Goal: Find specific page/section: Find specific page/section

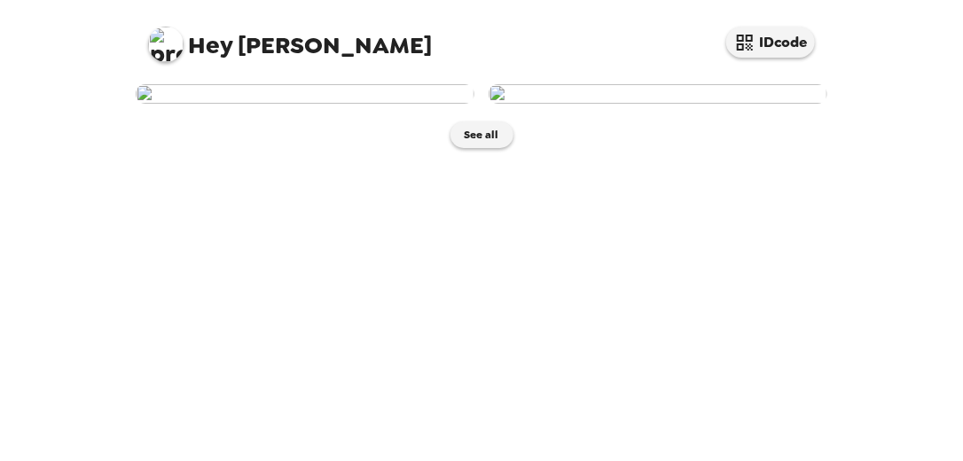
click at [674, 104] on img at bounding box center [658, 94] width 339 height 20
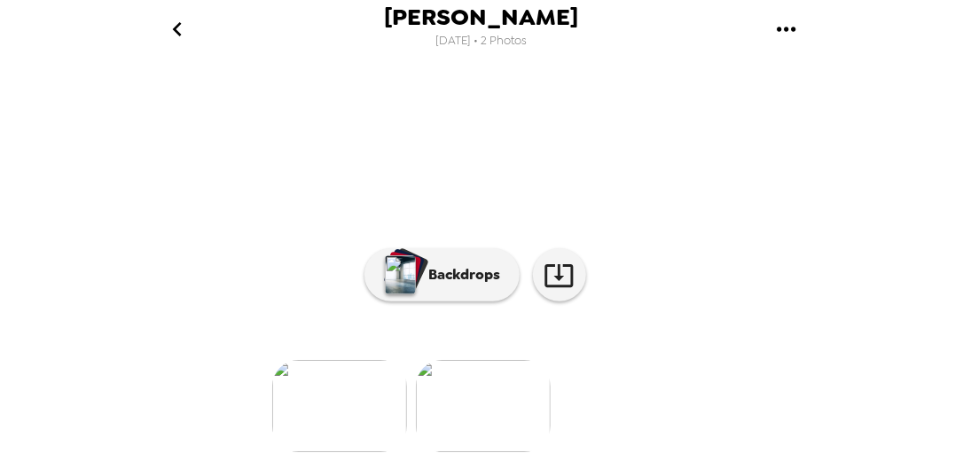
scroll to position [302, 0]
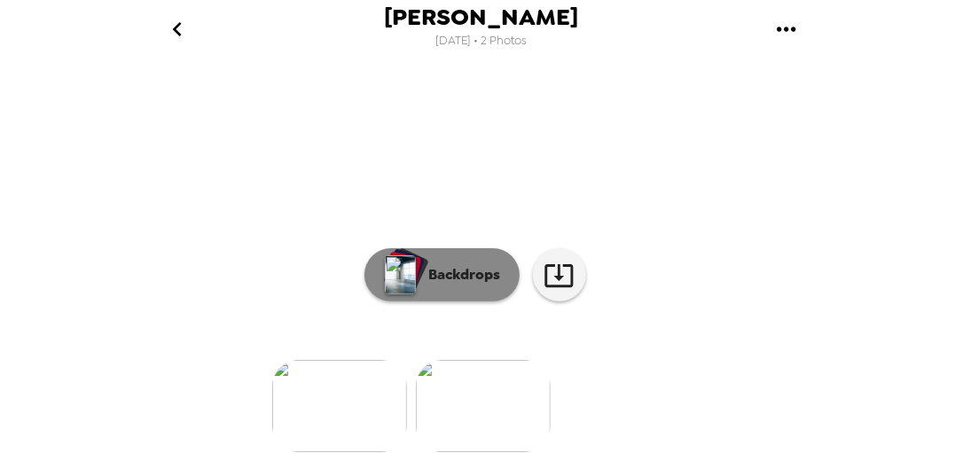
click at [450, 276] on button "Backdrops" at bounding box center [441, 274] width 155 height 53
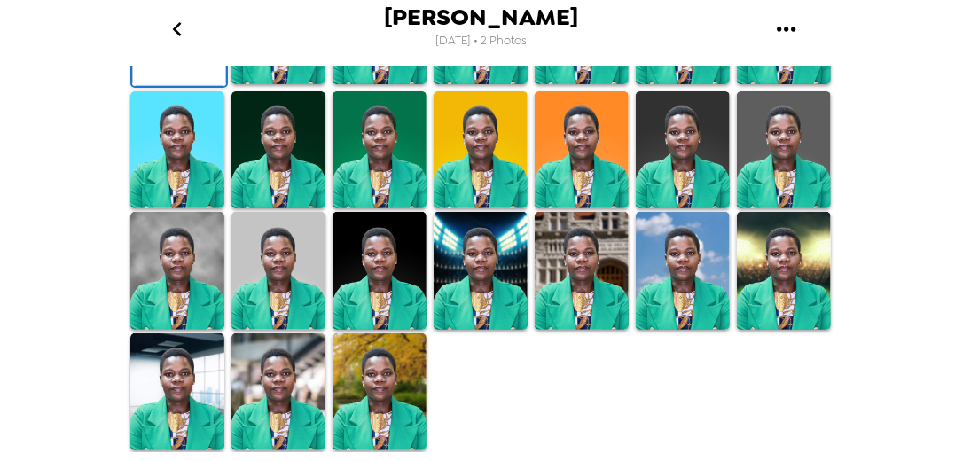
click at [276, 84] on img at bounding box center [278, 25] width 94 height 118
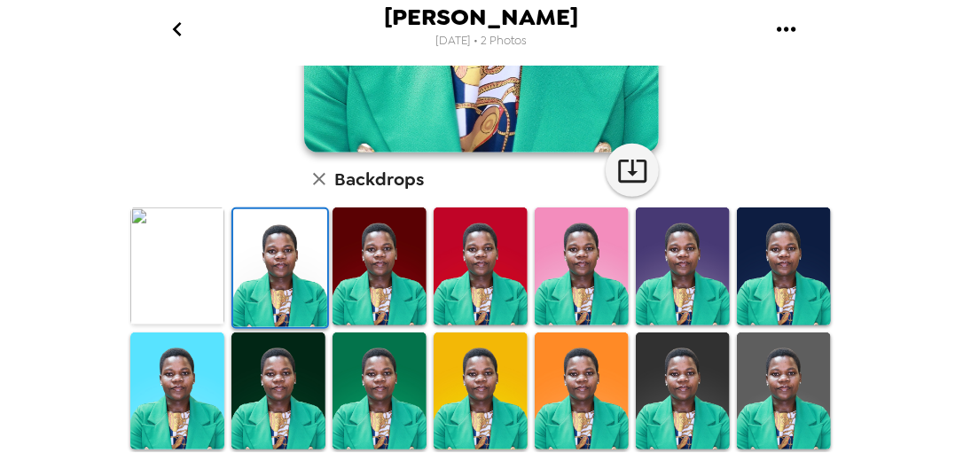
scroll to position [355, 0]
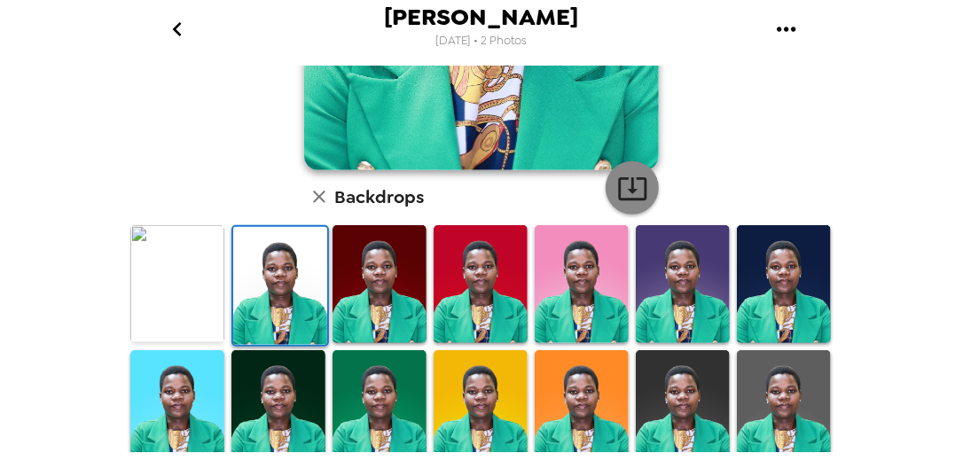
click at [629, 195] on icon "button" at bounding box center [632, 188] width 31 height 31
click at [734, 145] on div "[PERSON_NAME] , [DATE] Backdrops" at bounding box center [481, 211] width 709 height 999
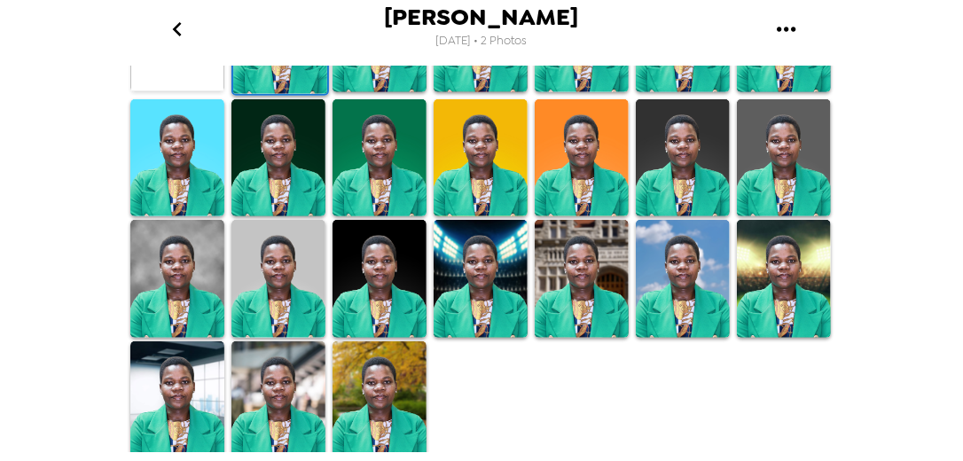
click at [185, 279] on img at bounding box center [177, 279] width 94 height 118
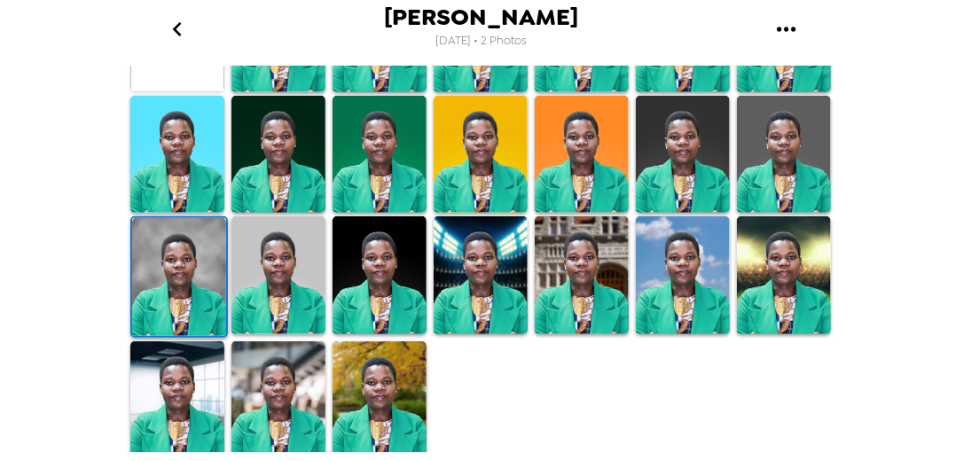
scroll to position [489, 0]
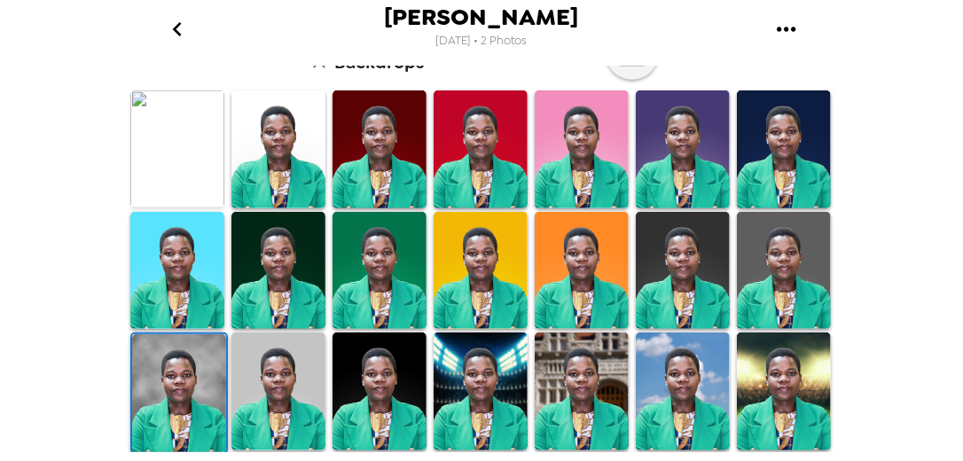
drag, startPoint x: 841, startPoint y: 301, endPoint x: 842, endPoint y: 213, distance: 87.8
click at [842, 213] on div "[PERSON_NAME] [DATE] • 2 Photos [PERSON_NAME] , [DATE] Backdrops" at bounding box center [481, 230] width 963 height 461
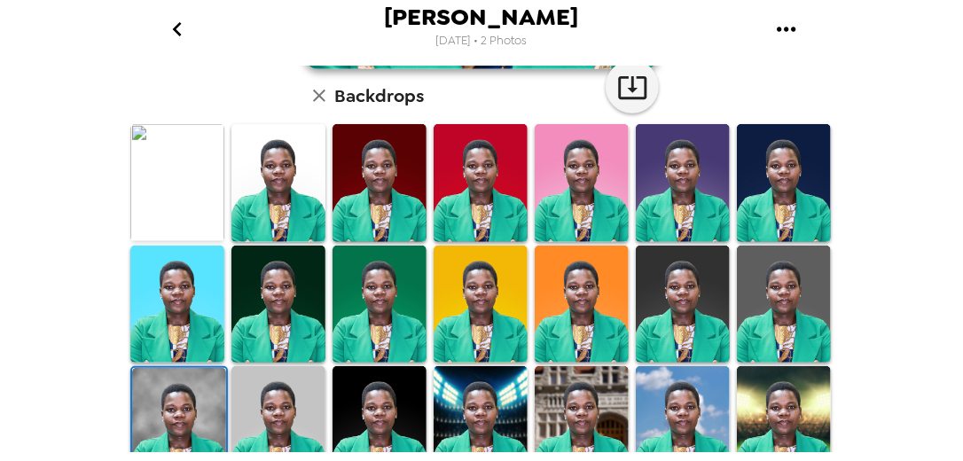
scroll to position [458, 0]
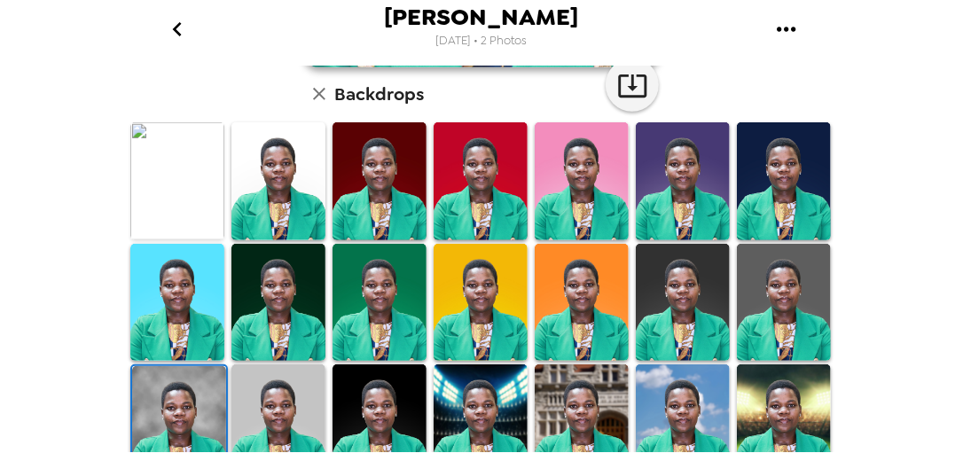
click at [791, 293] on img at bounding box center [784, 303] width 94 height 118
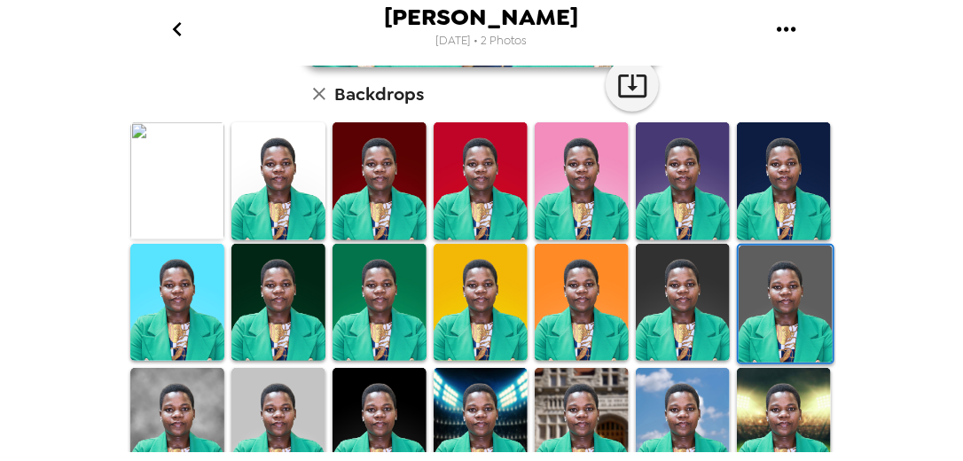
click at [594, 310] on img at bounding box center [582, 303] width 94 height 118
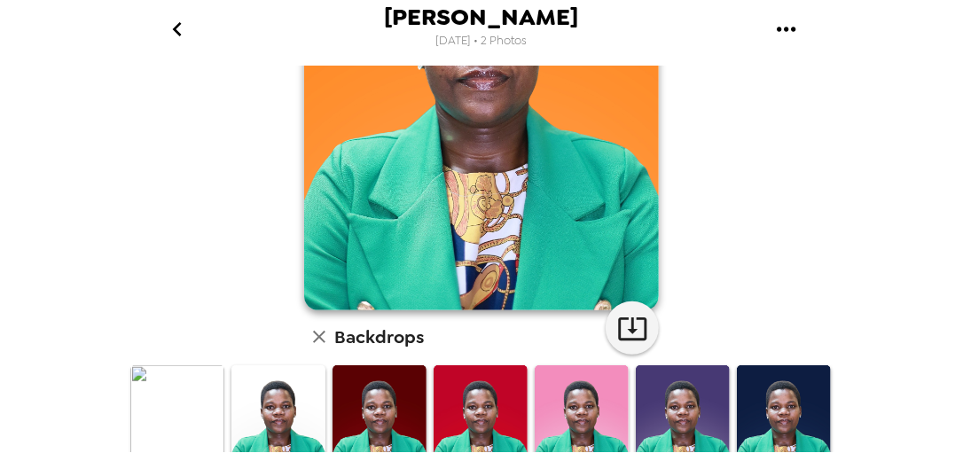
scroll to position [0, 0]
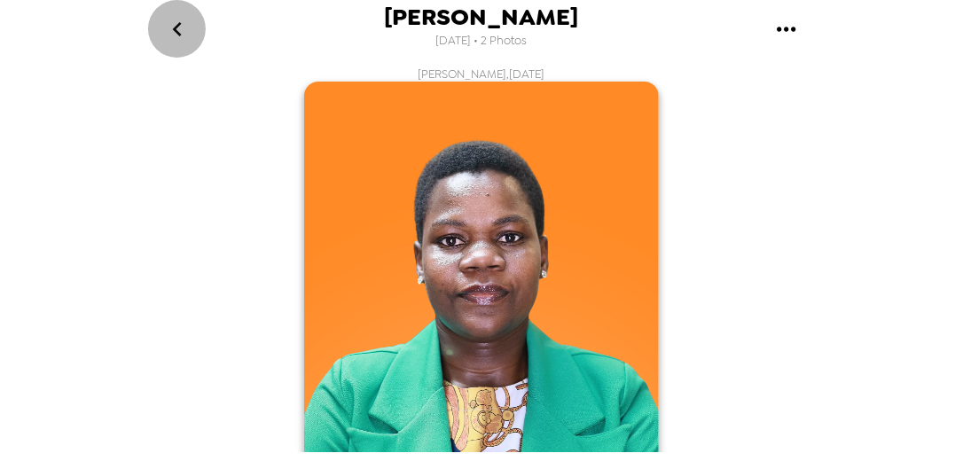
click at [184, 28] on icon "go back" at bounding box center [177, 29] width 28 height 28
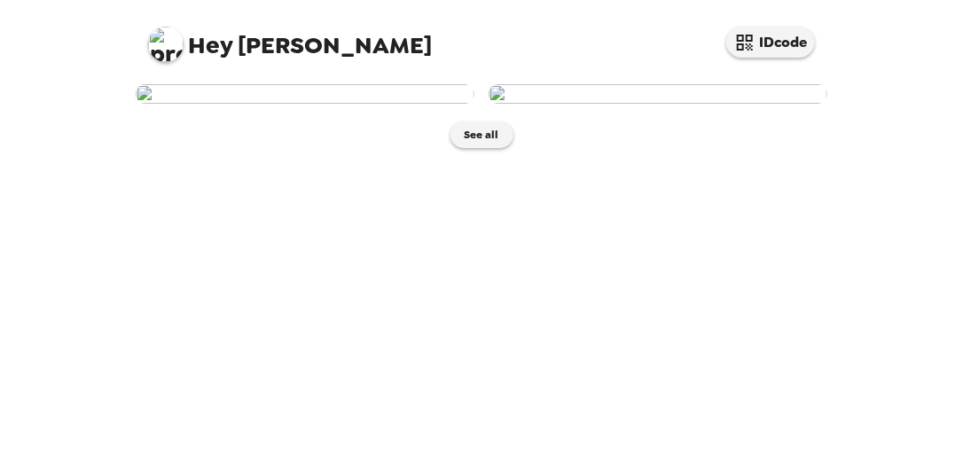
click at [264, 104] on img at bounding box center [305, 94] width 339 height 20
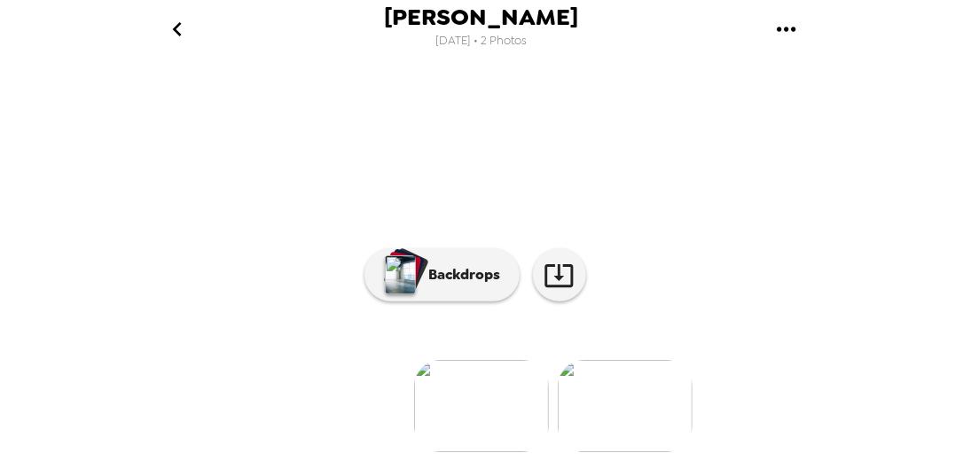
scroll to position [302, 0]
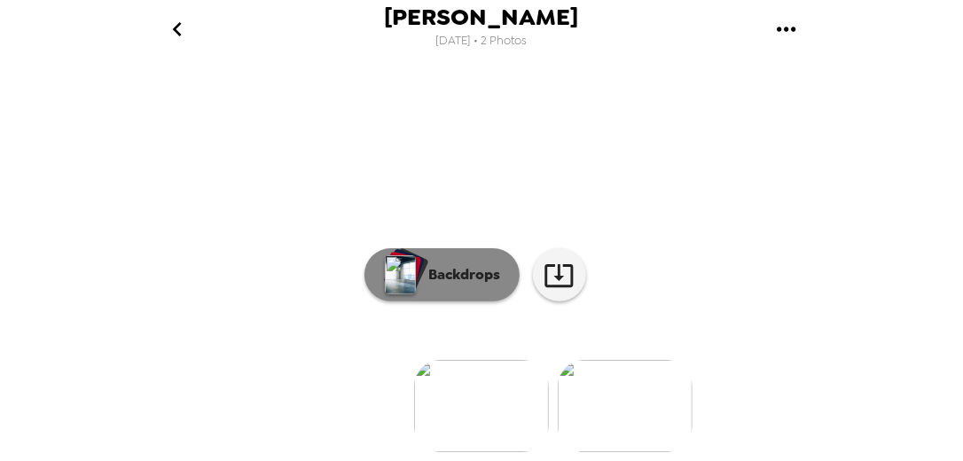
click at [472, 267] on p "Backdrops" at bounding box center [460, 274] width 81 height 21
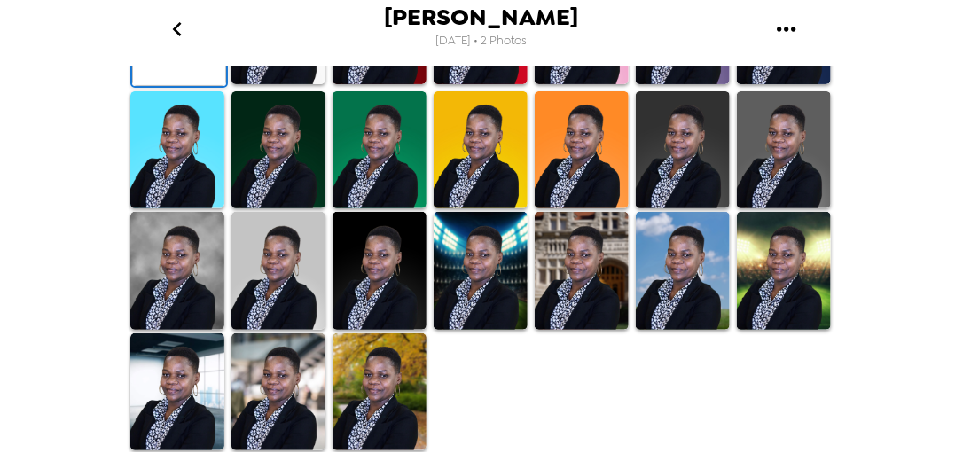
scroll to position [506, 0]
click at [201, 330] on img at bounding box center [177, 271] width 94 height 118
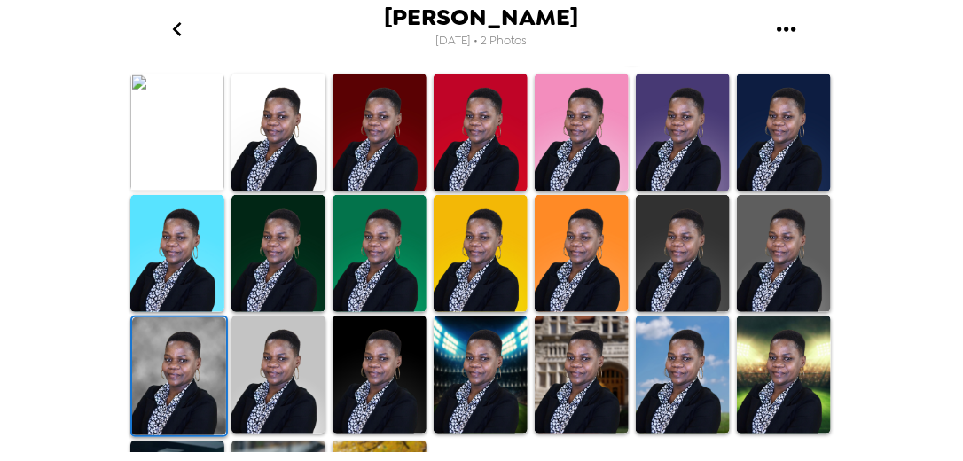
scroll to position [505, 0]
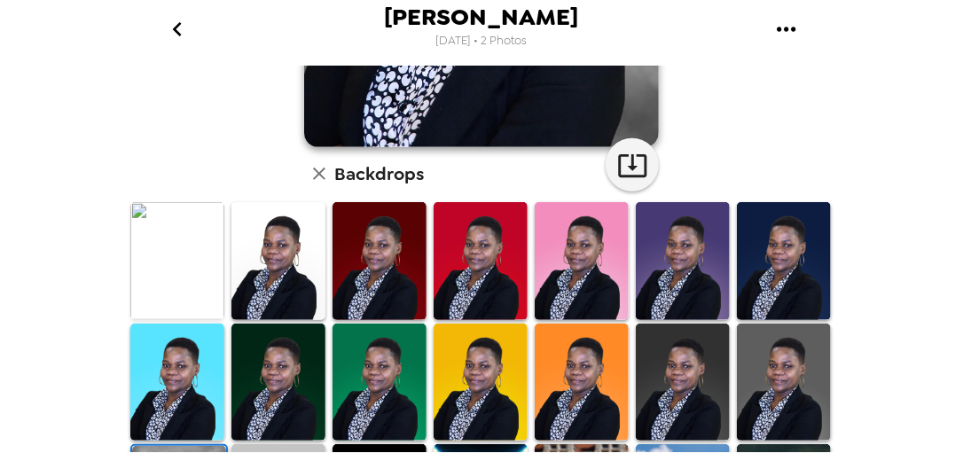
scroll to position [401, 0]
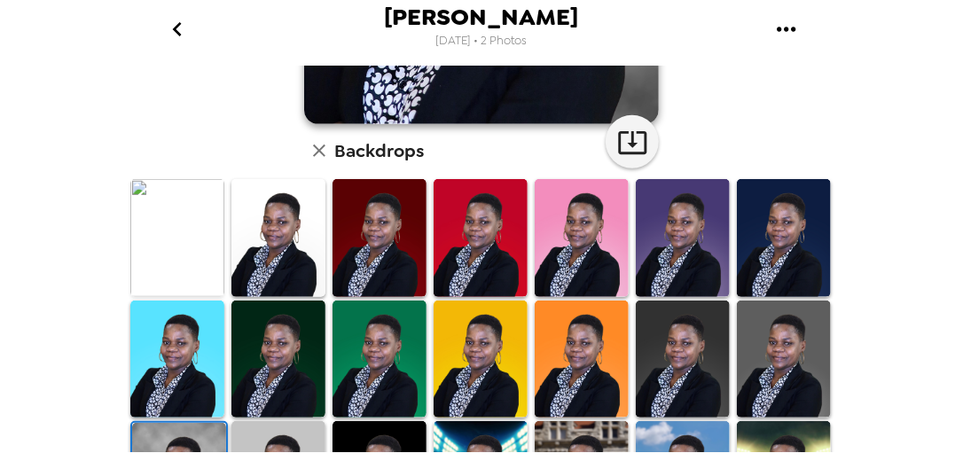
click at [770, 223] on img at bounding box center [784, 237] width 94 height 117
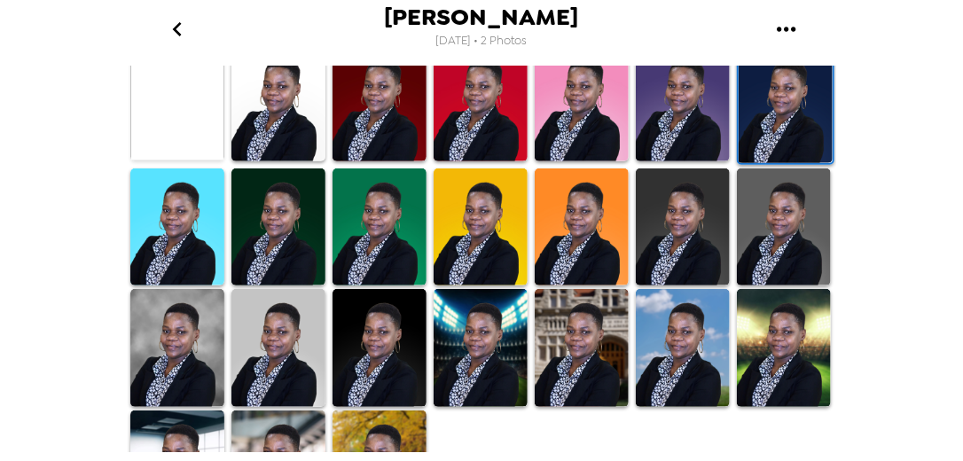
scroll to position [551, 0]
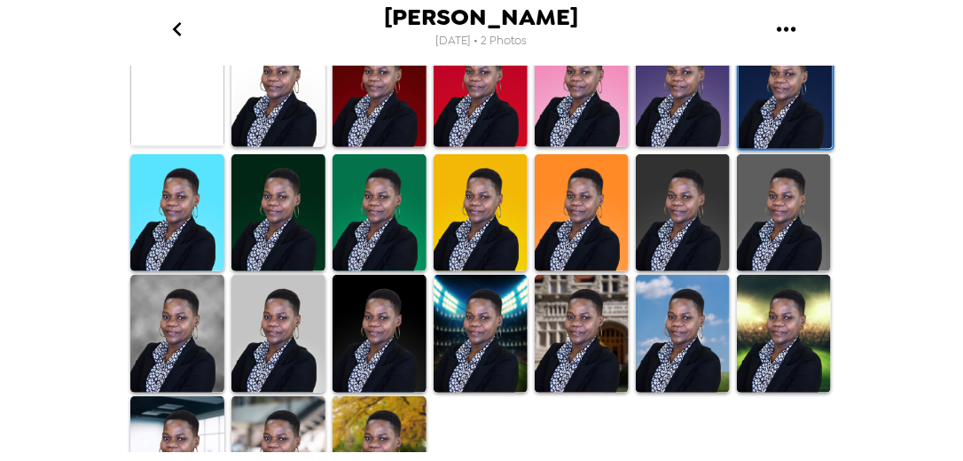
click at [294, 202] on img at bounding box center [278, 212] width 94 height 117
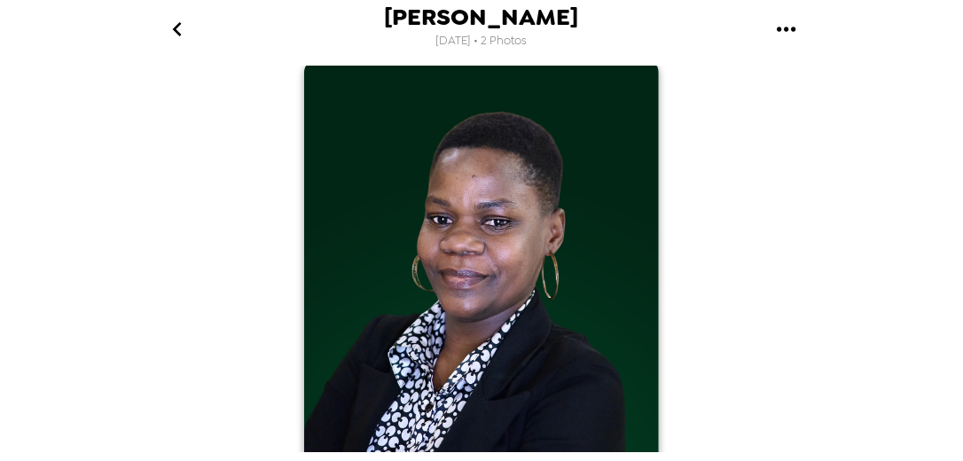
scroll to position [0, 0]
